Goal: Information Seeking & Learning: Learn about a topic

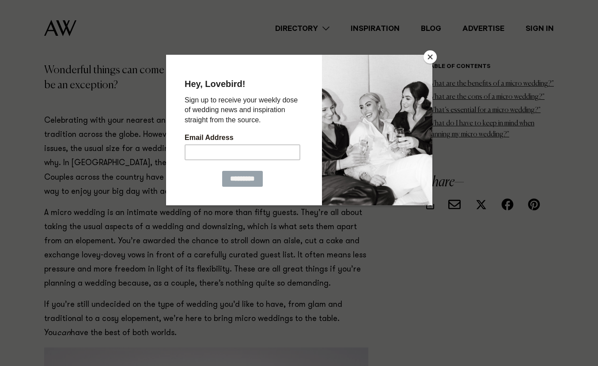
scroll to position [128, 0]
click at [429, 54] on button "Close" at bounding box center [429, 56] width 13 height 13
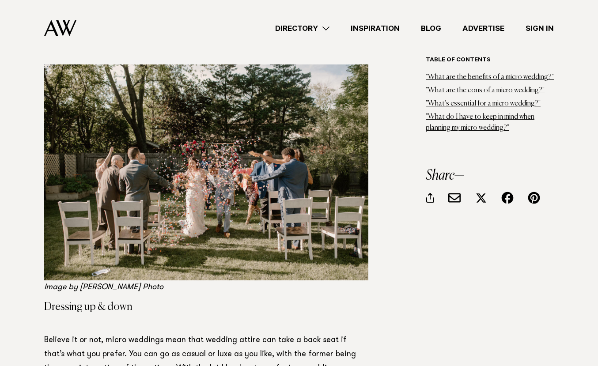
scroll to position [4292, 0]
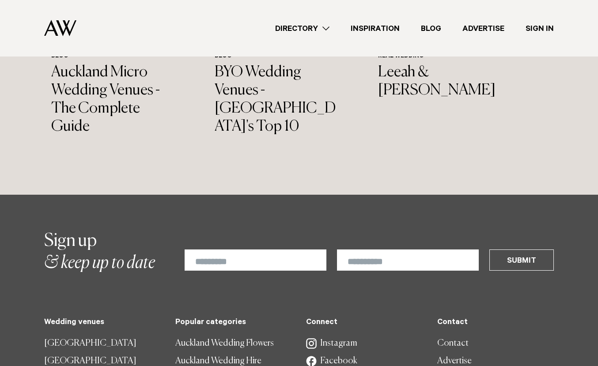
scroll to position [5224, 0]
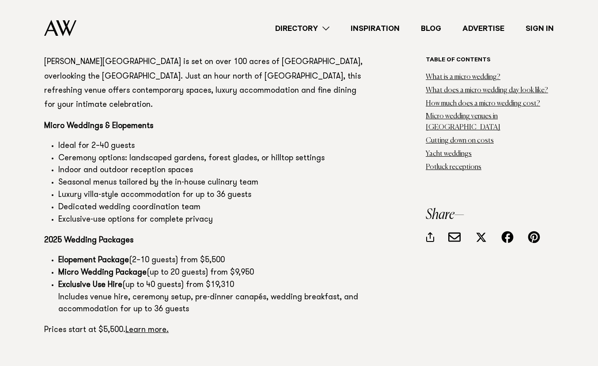
scroll to position [4001, 0]
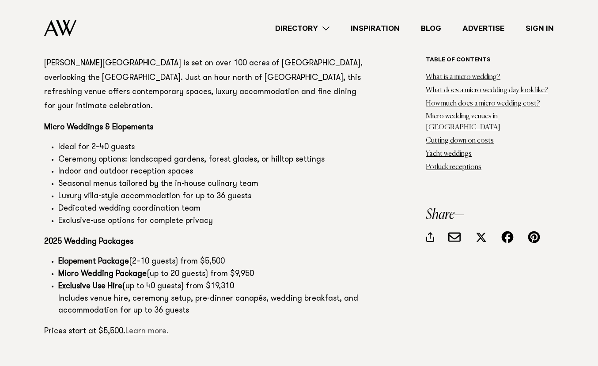
click at [162, 327] on link "Learn more." at bounding box center [146, 331] width 43 height 8
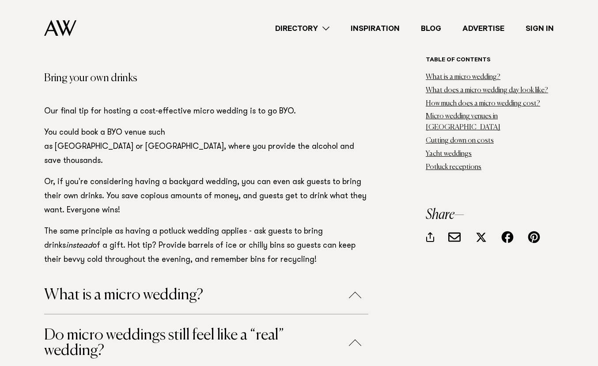
scroll to position [12211, 0]
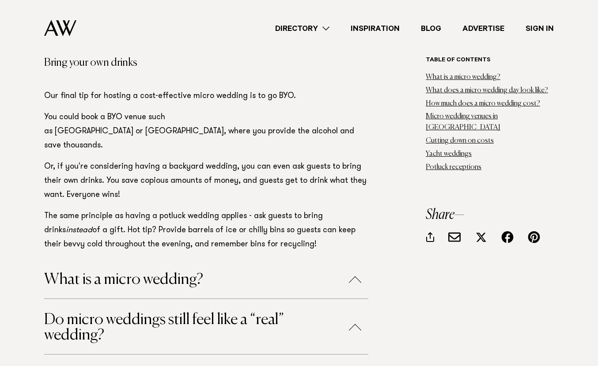
click at [244, 312] on button "Do micro weddings still feel like a “real” wedding?" at bounding box center [206, 327] width 324 height 31
click at [242, 312] on button "Do micro weddings still feel like a “real” wedding?" at bounding box center [206, 327] width 324 height 31
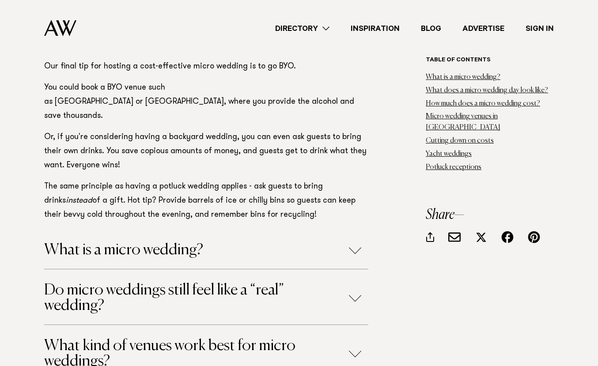
scroll to position [12241, 0]
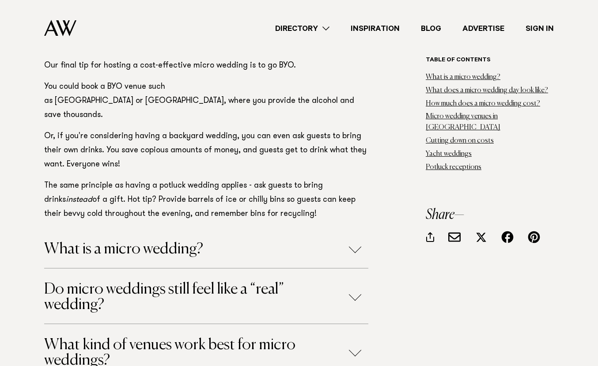
click at [240, 337] on button "What kind of venues work best for micro weddings?" at bounding box center [206, 352] width 324 height 31
click at [239, 337] on button "What kind of venues work best for micro weddings?" at bounding box center [206, 352] width 324 height 31
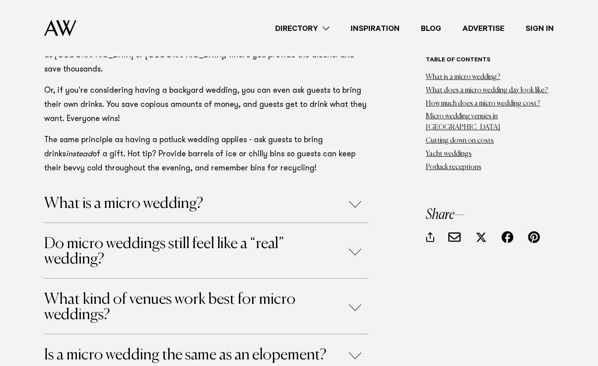
scroll to position [12289, 0]
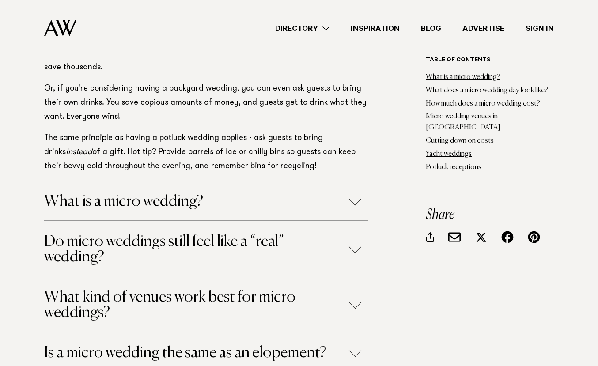
click at [239, 345] on button "Is a micro wedding the same as an elopement?" at bounding box center [206, 352] width 324 height 15
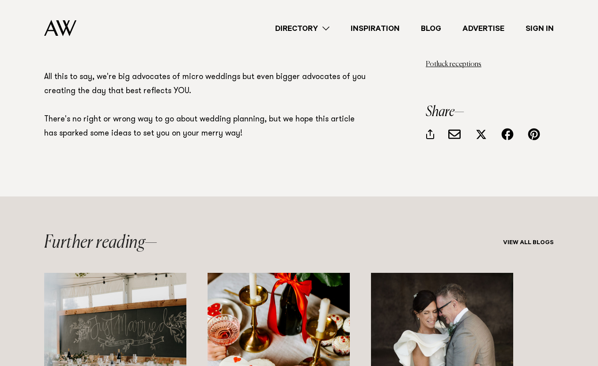
scroll to position [12613, 0]
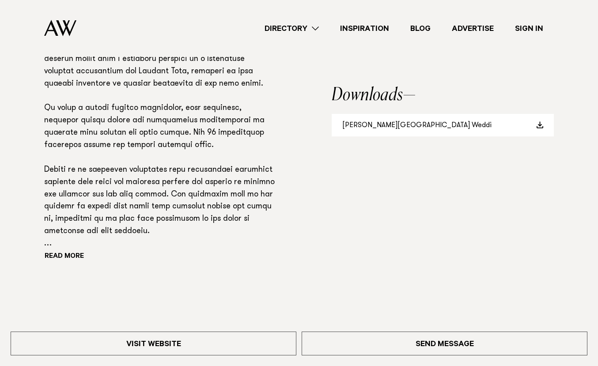
scroll to position [659, 0]
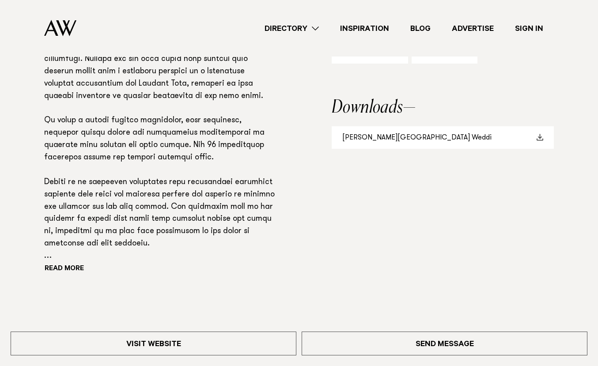
click at [394, 142] on link "[PERSON_NAME][GEOGRAPHIC_DATA] Weddi" at bounding box center [442, 137] width 222 height 23
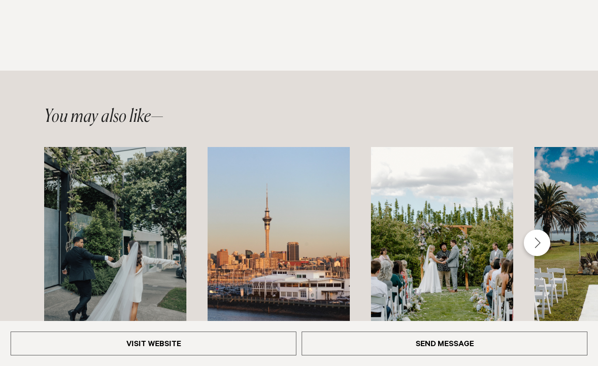
scroll to position [1049, 0]
